Goal: Transaction & Acquisition: Purchase product/service

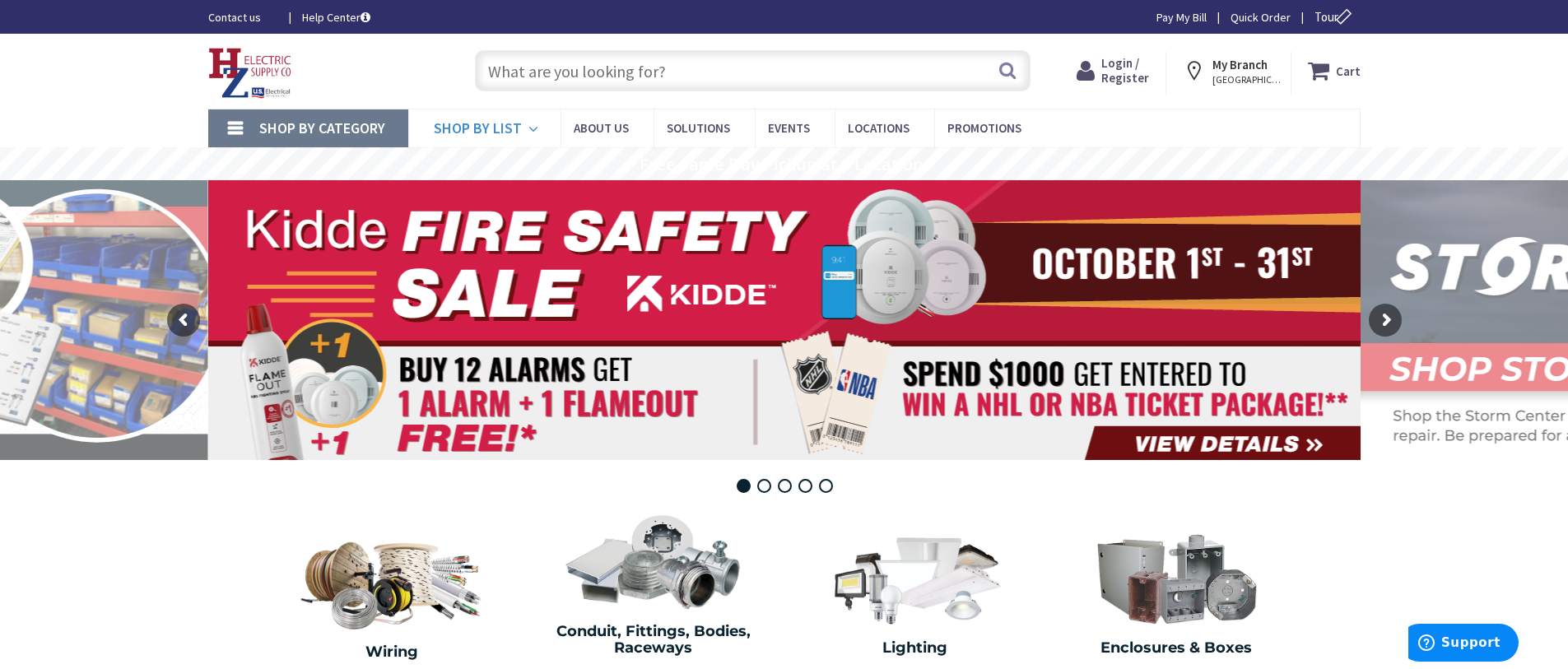
click at [530, 126] on icon at bounding box center [536, 129] width 16 height 36
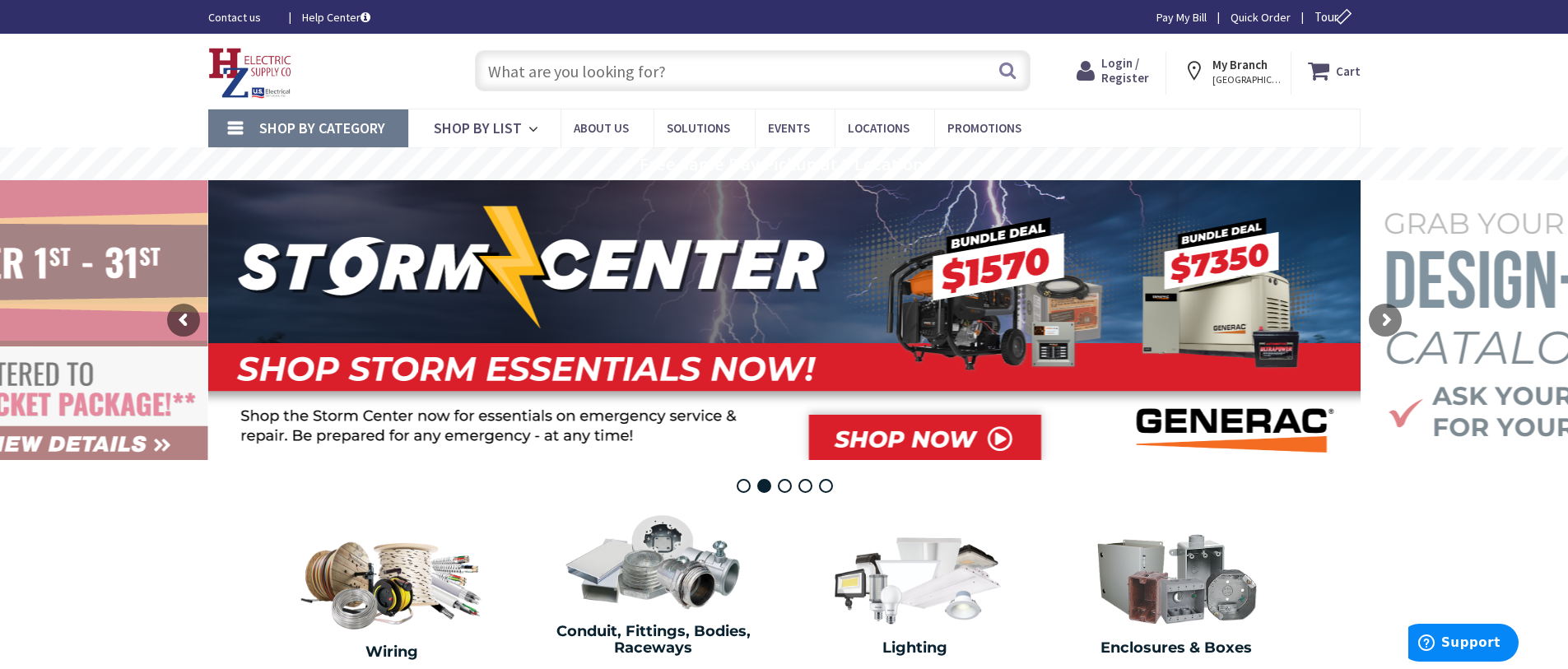
click at [711, 64] on input "text" at bounding box center [752, 71] width 555 height 41
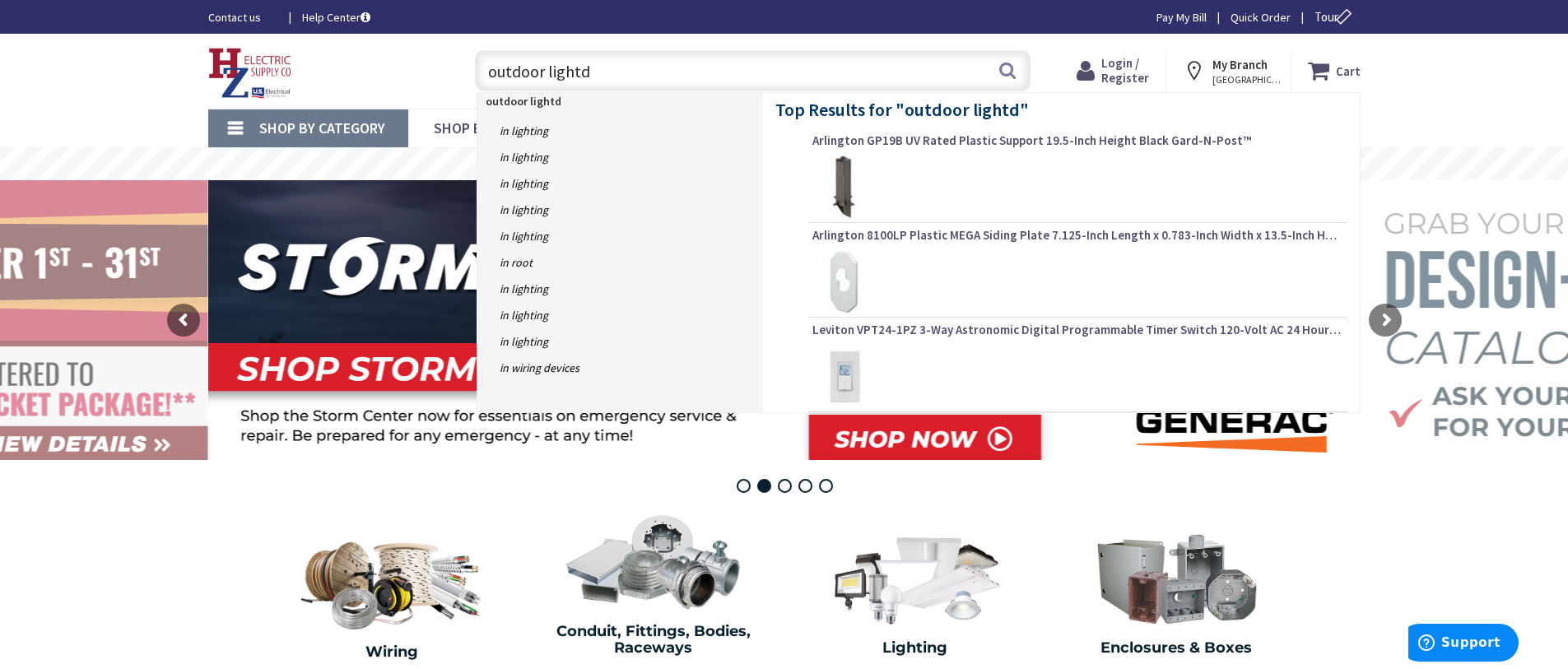
type input "outdoor lightds"
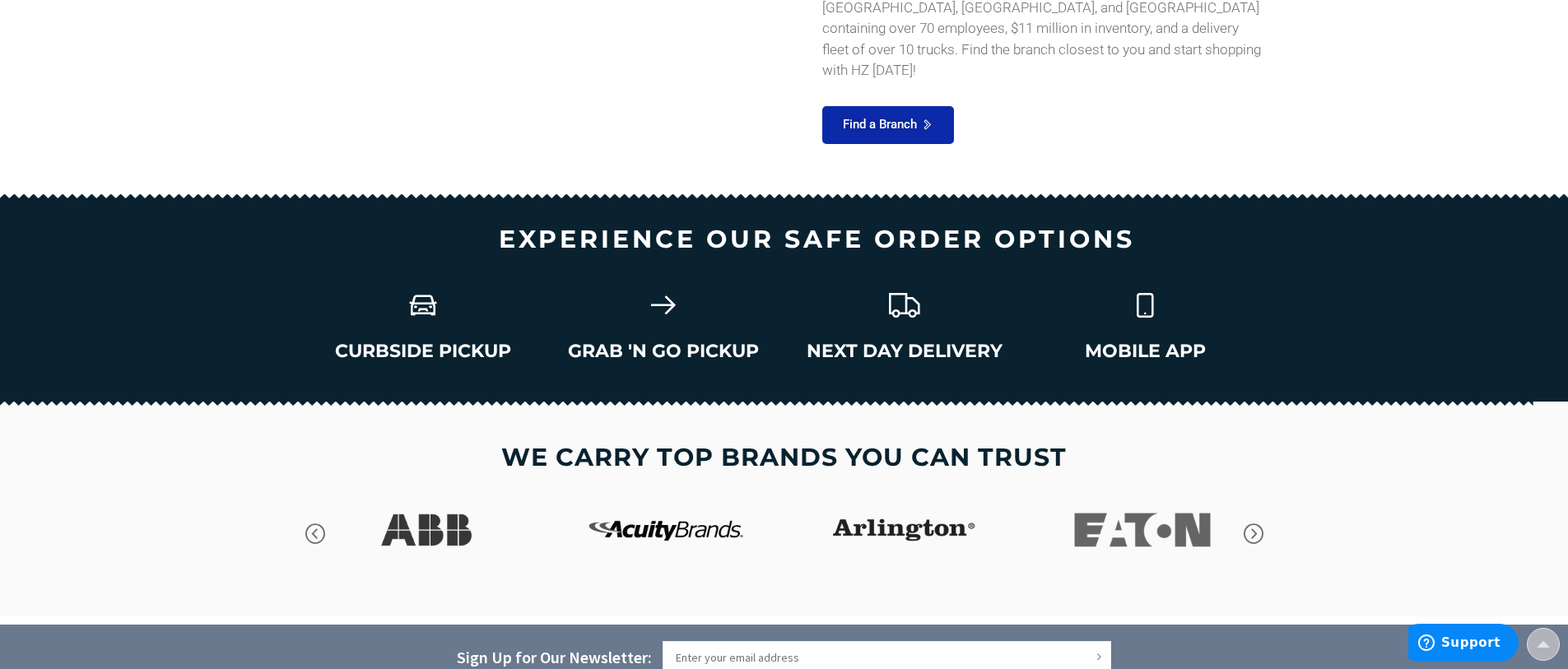
scroll to position [2276, 0]
